Goal: Navigation & Orientation: Go to known website

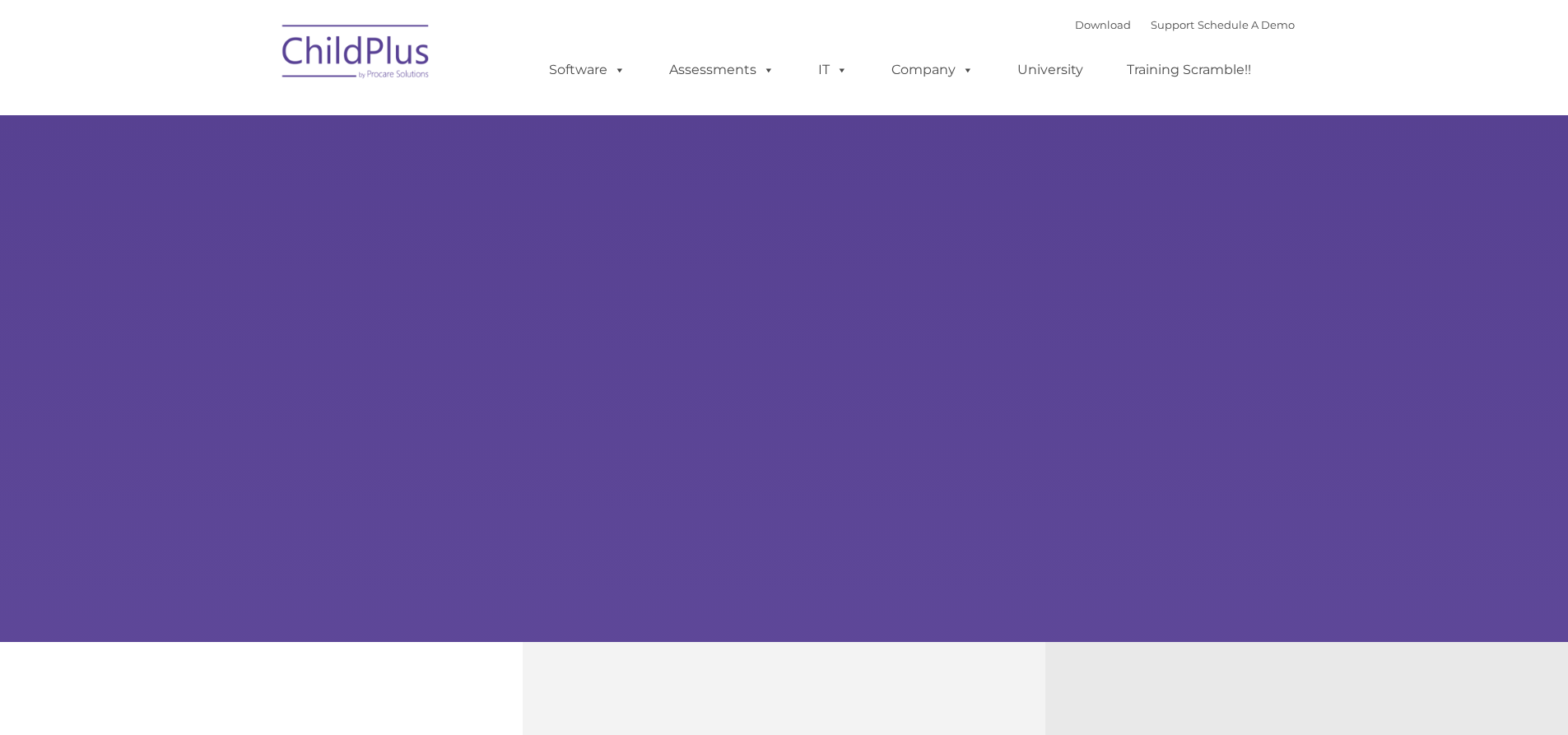
type input ""
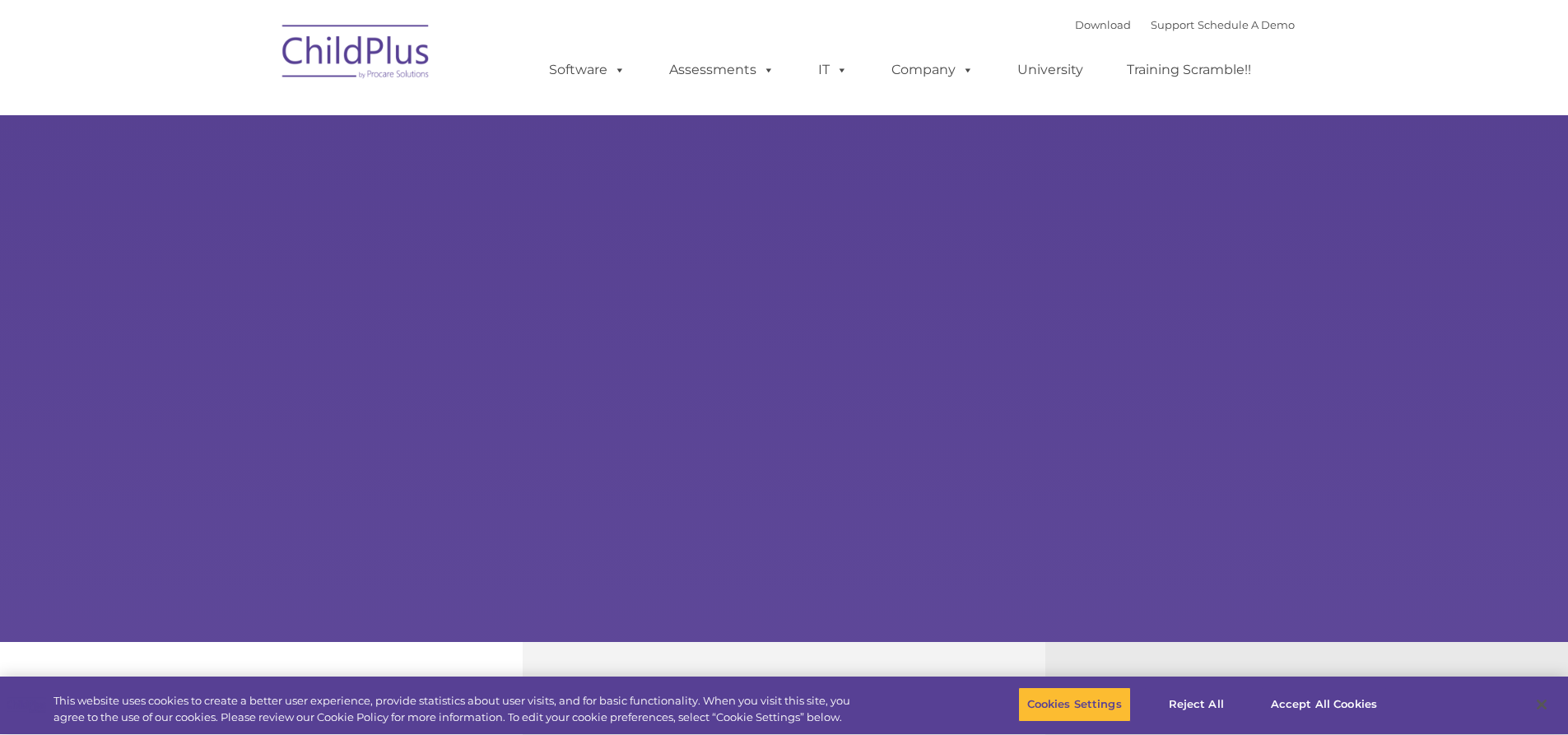
select select "MEDIUM"
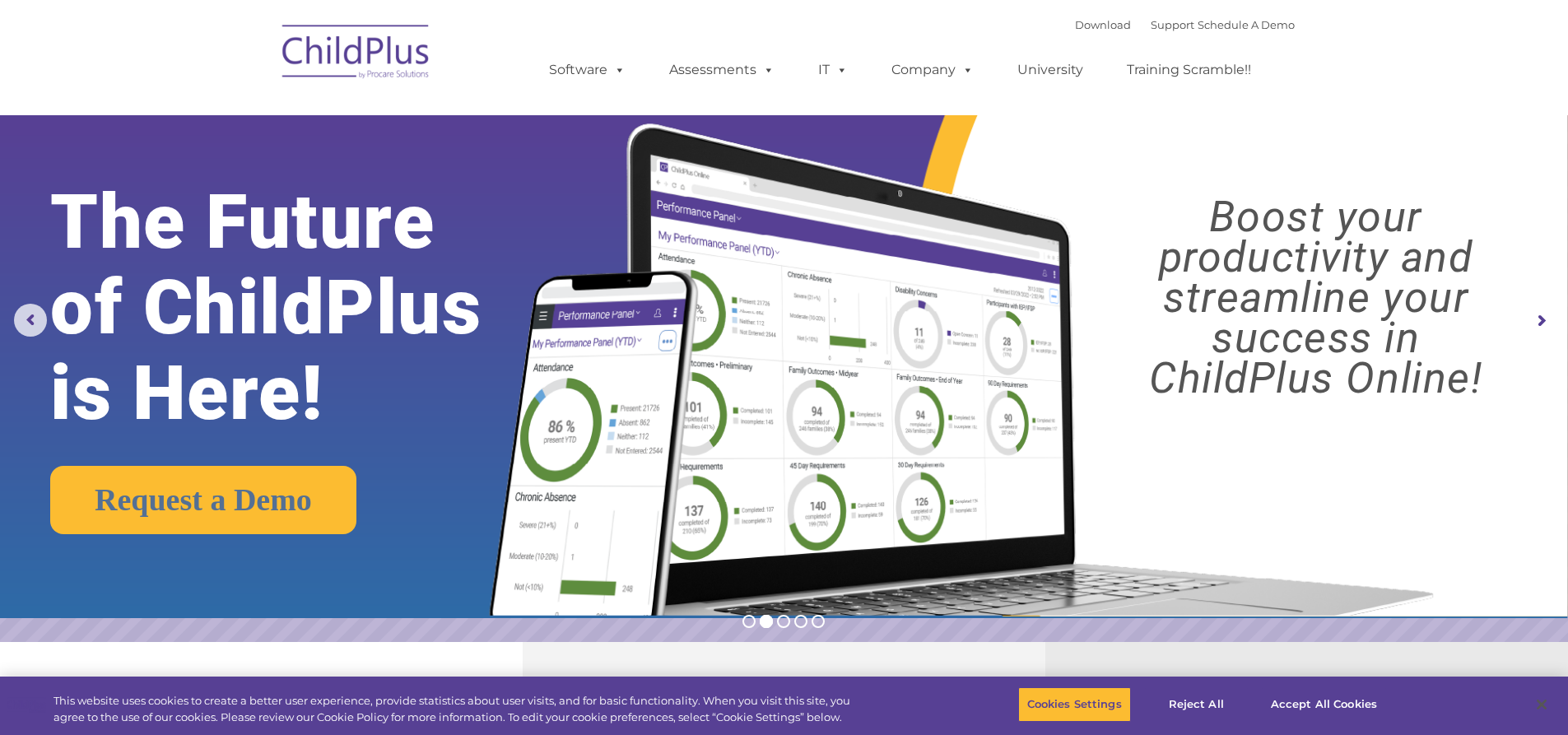
click at [337, 50] on img at bounding box center [356, 54] width 165 height 82
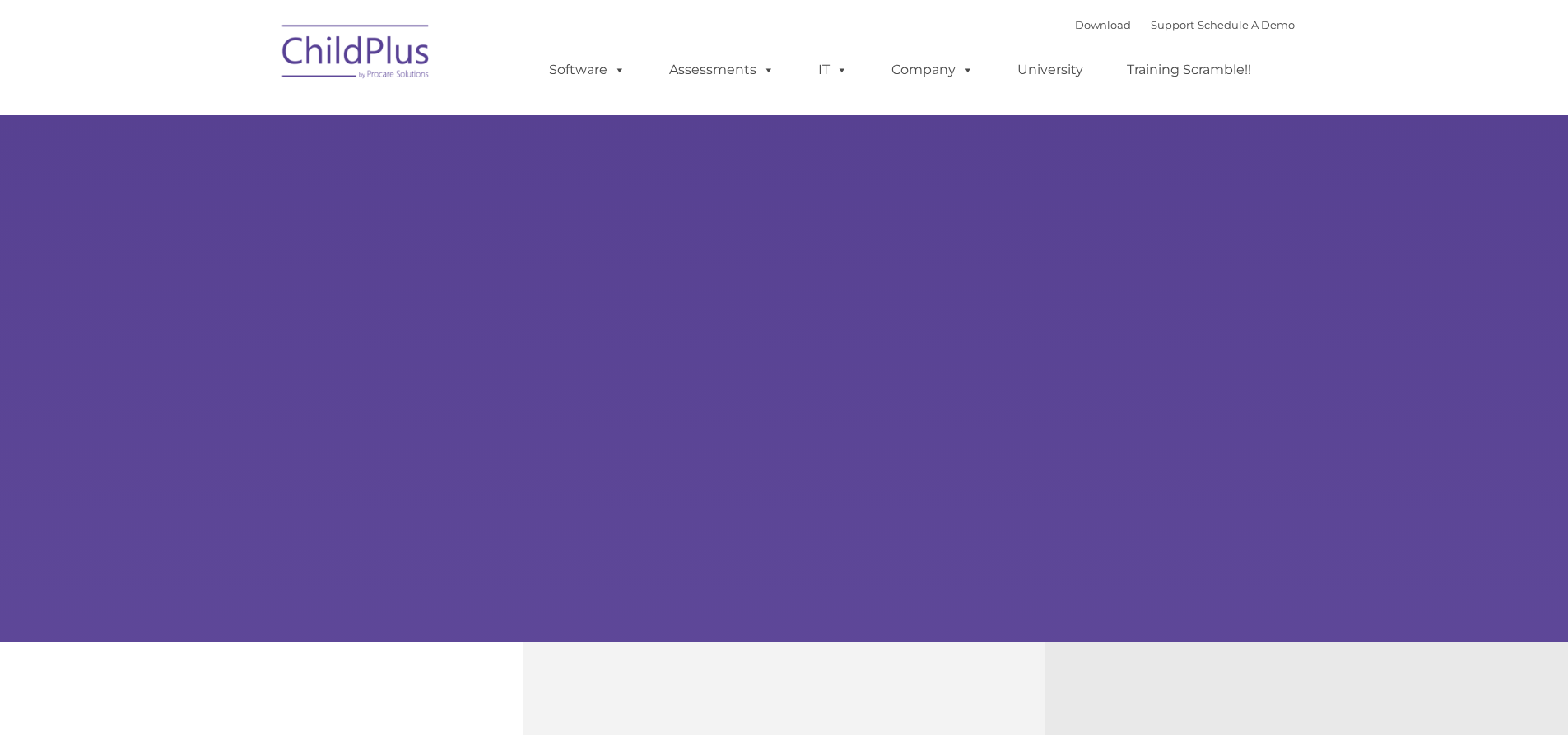
type input ""
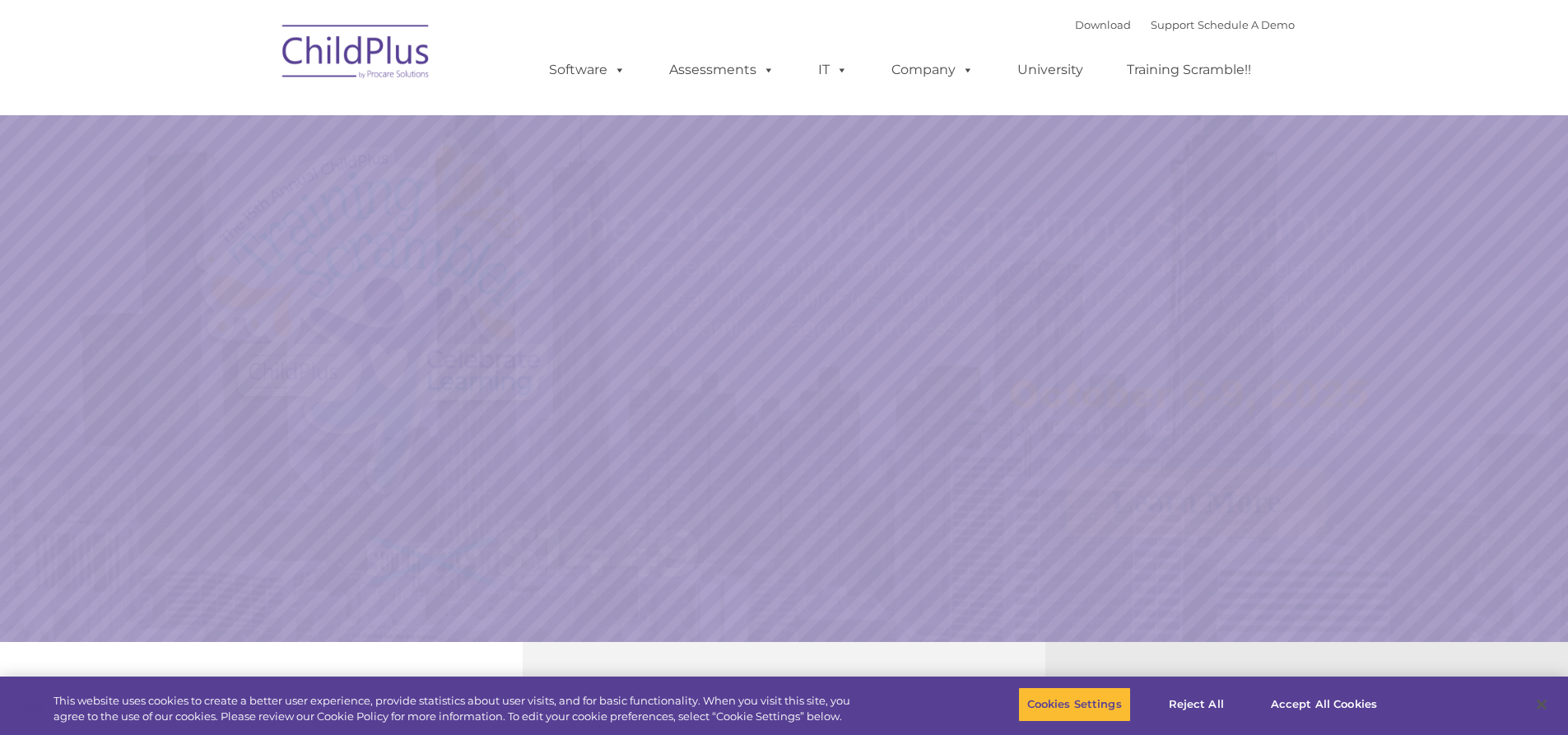
select select "MEDIUM"
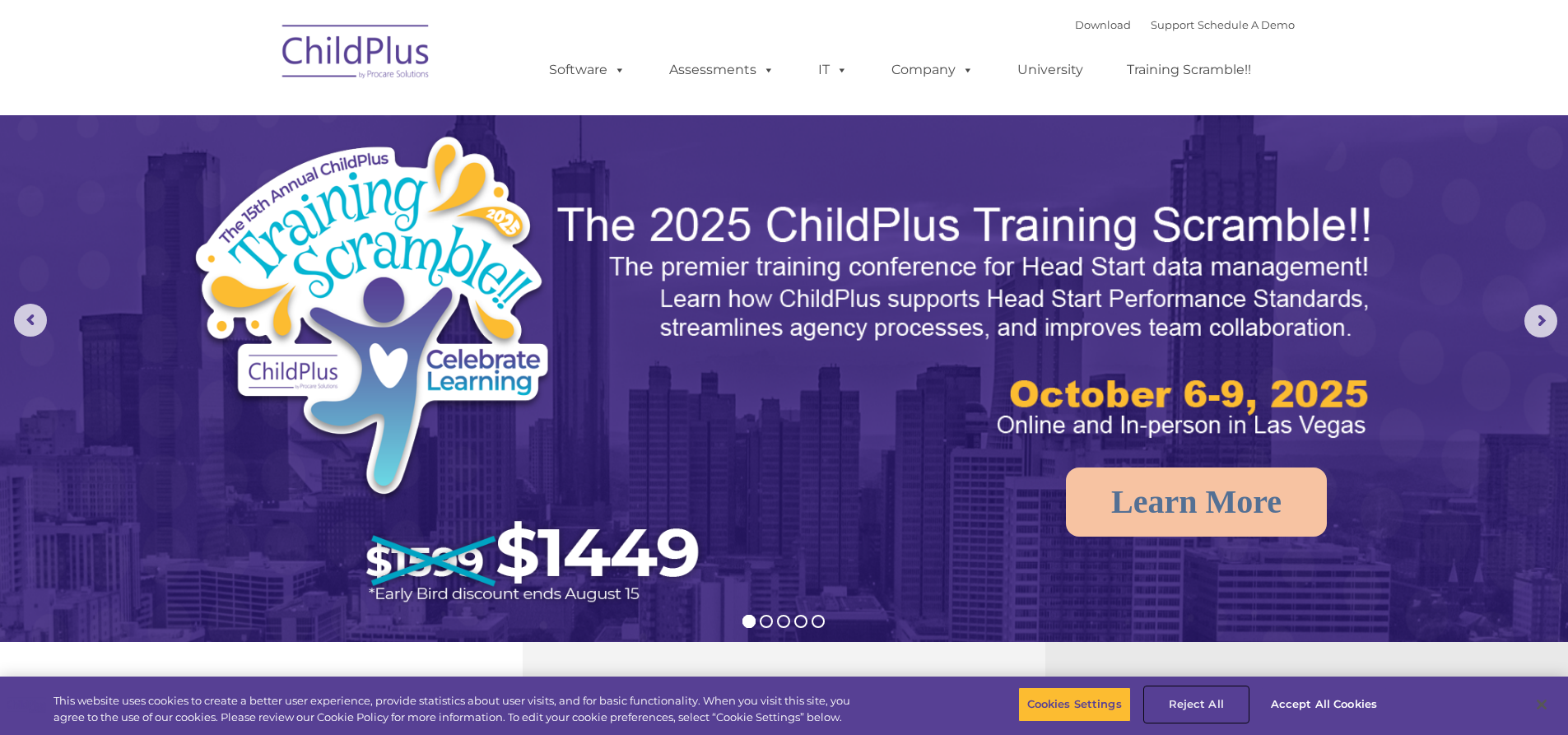
click at [1209, 702] on button "Reject All" at bounding box center [1197, 704] width 103 height 35
